Goal: Find specific page/section: Find specific page/section

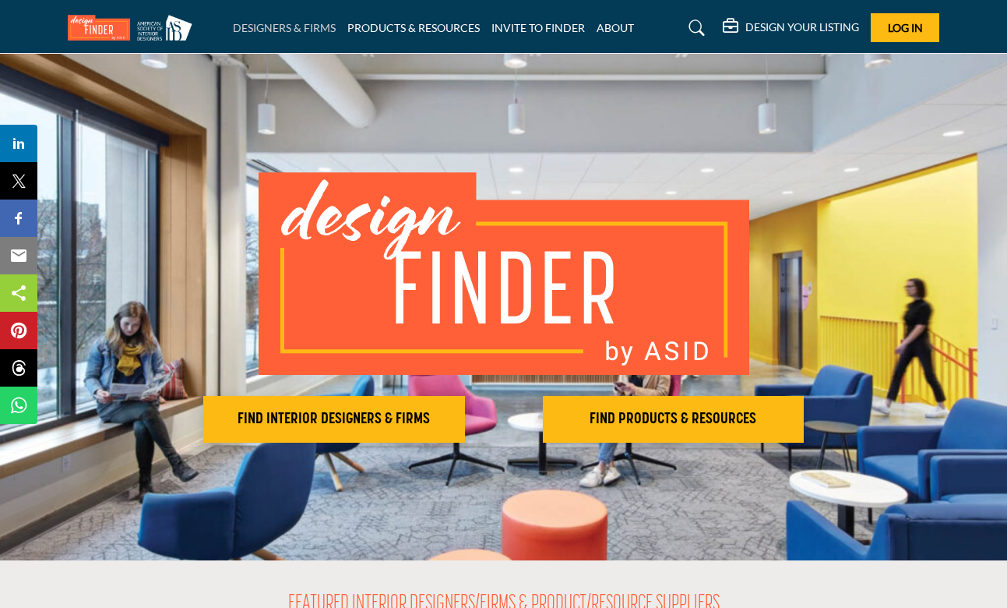
click at [308, 30] on link "DESIGNERS & FIRMS" at bounding box center [284, 27] width 103 height 13
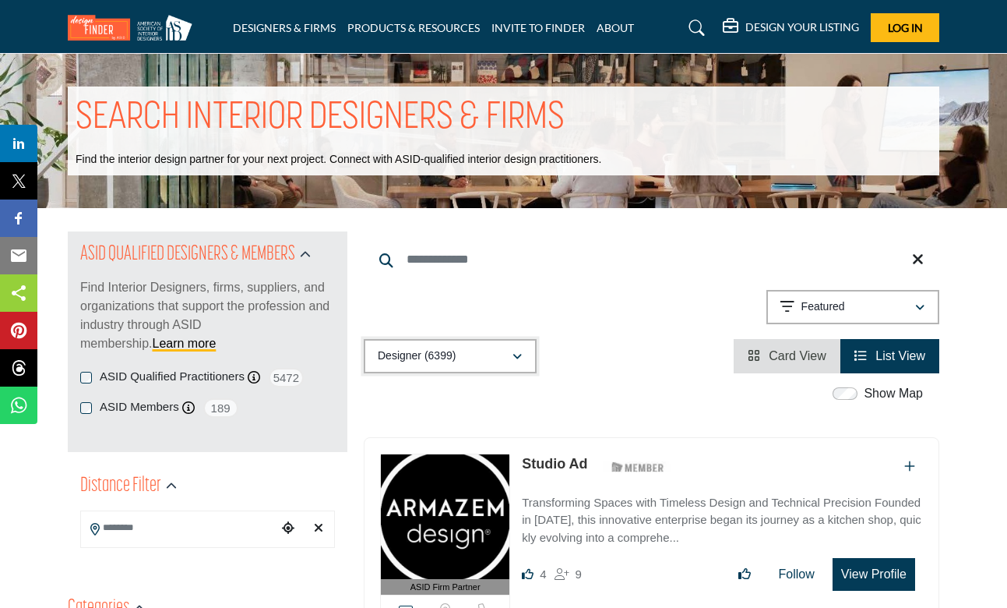
click at [494, 353] on div "Designer (6399)" at bounding box center [445, 356] width 134 height 19
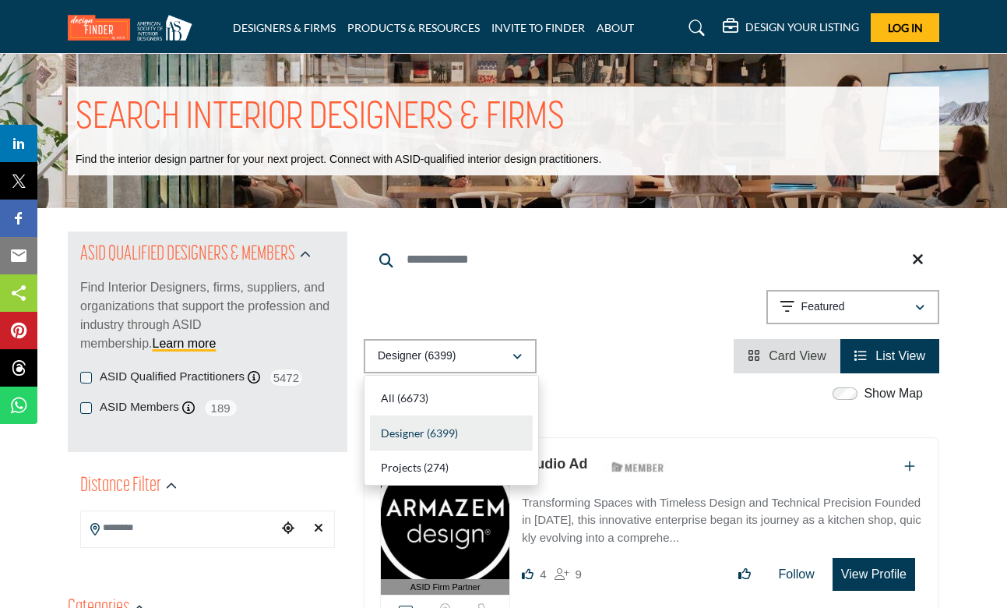
click at [696, 30] on icon at bounding box center [697, 28] width 16 height 16
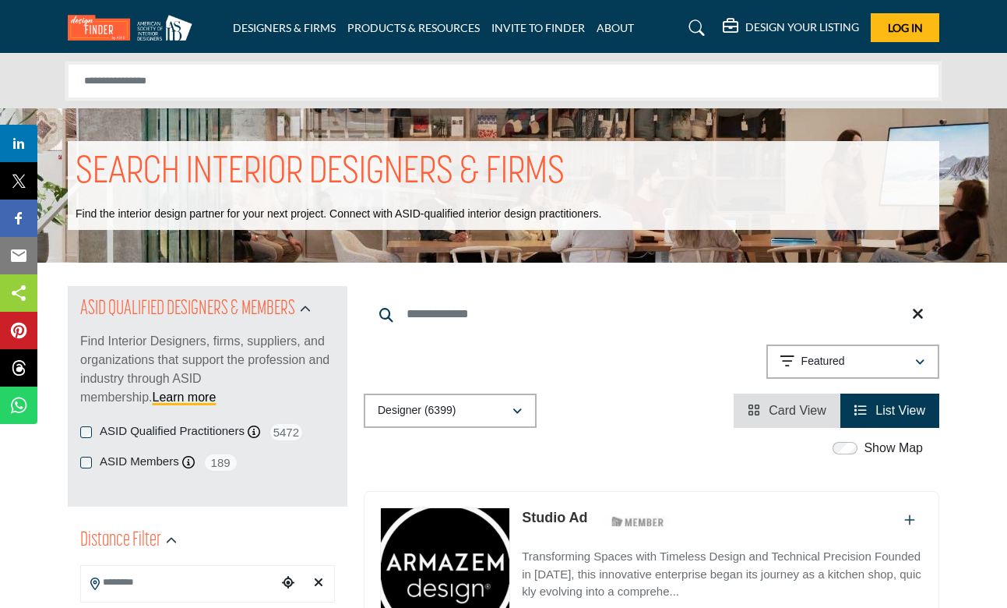
click at [174, 77] on input "Search Solutions" at bounding box center [504, 81] width 872 height 34
type input "**********"
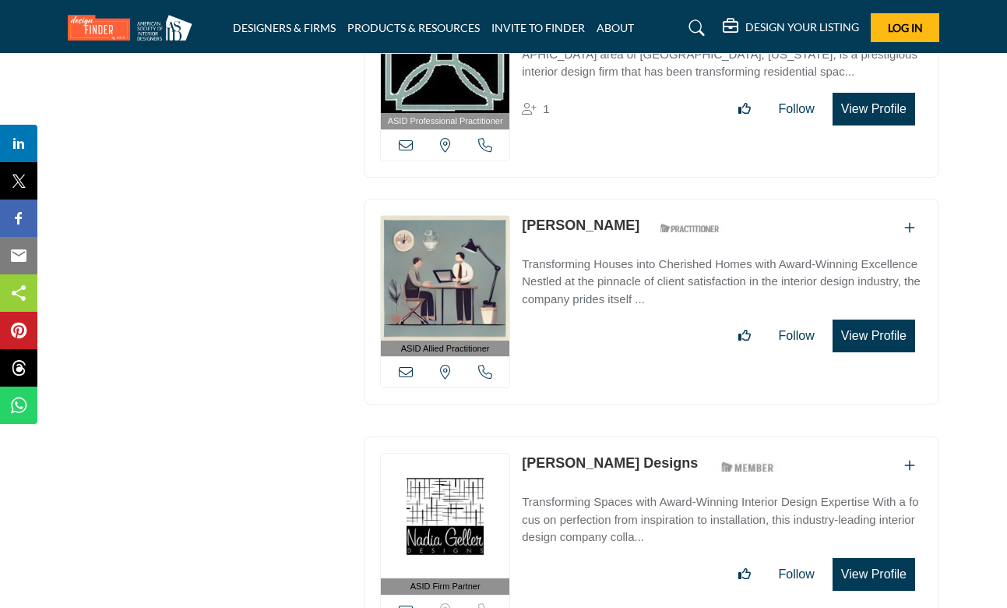
scroll to position [14410, 0]
